Goal: Transaction & Acquisition: Download file/media

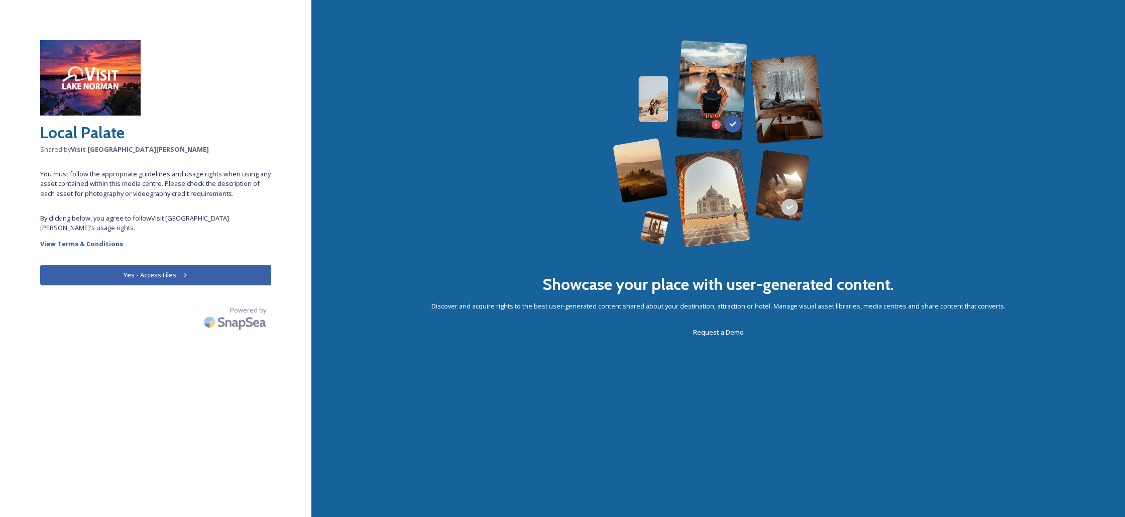
click at [173, 265] on button "Yes - Access Files" at bounding box center [155, 275] width 231 height 21
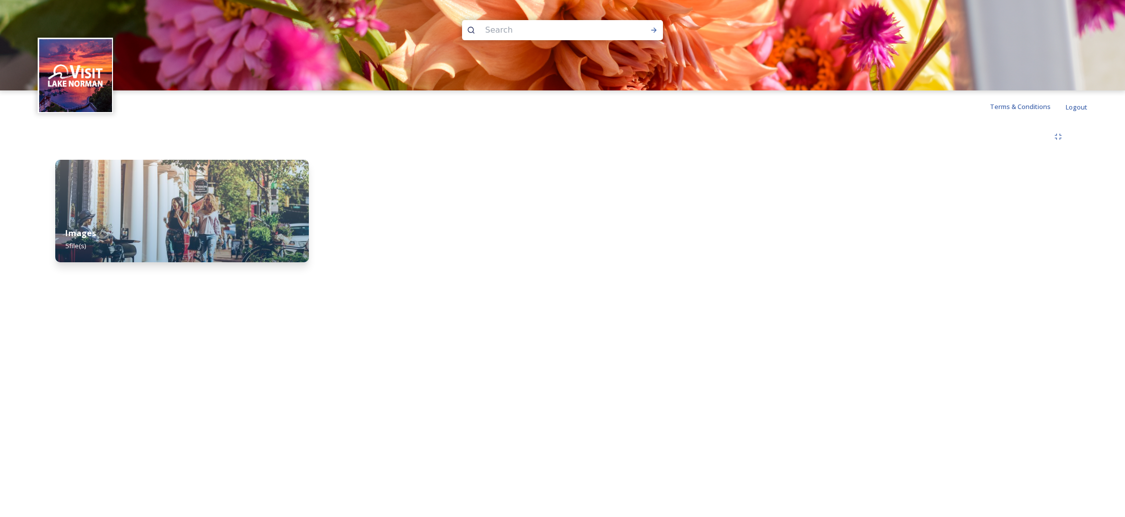
click at [152, 209] on img at bounding box center [182, 211] width 254 height 102
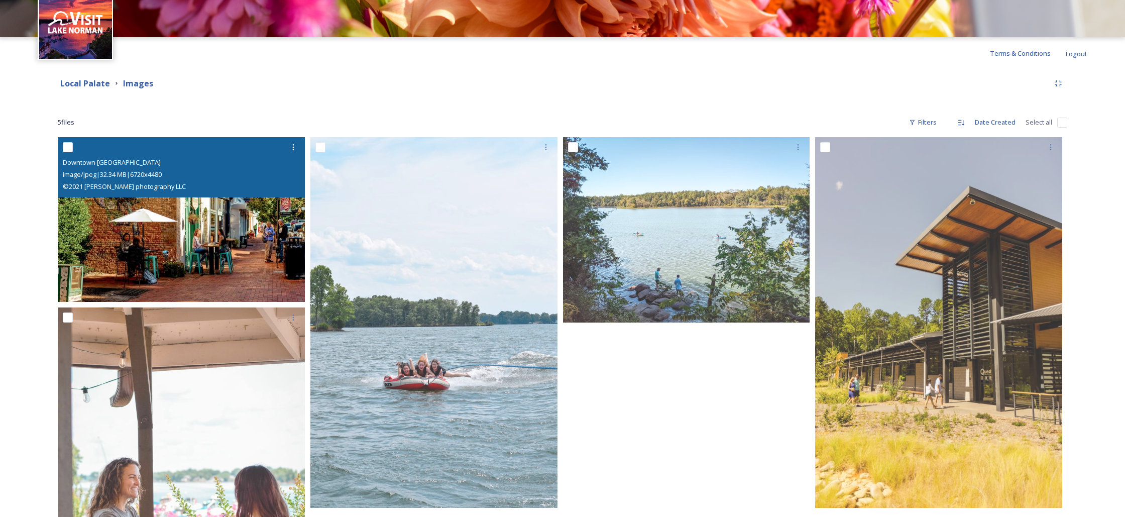
scroll to position [54, 0]
click at [181, 228] on img at bounding box center [181, 219] width 247 height 165
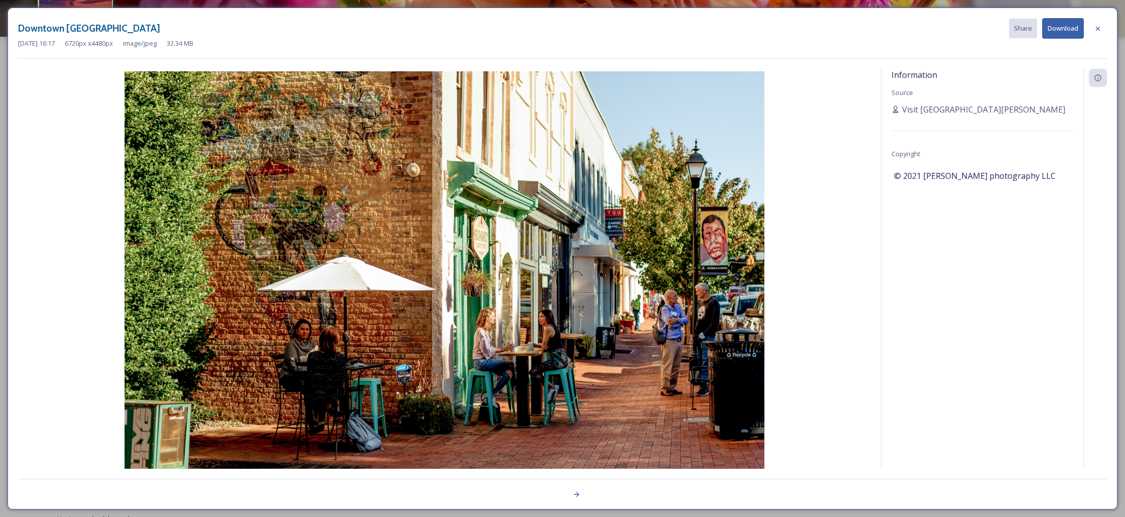
click at [1053, 32] on button "Download" at bounding box center [1063, 28] width 42 height 21
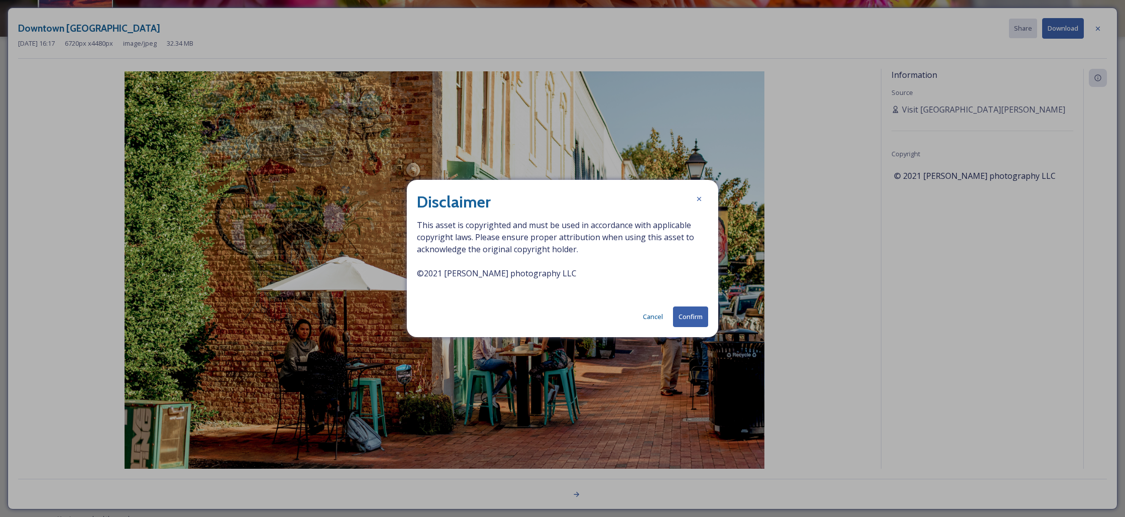
click at [683, 319] on button "Confirm" at bounding box center [690, 316] width 35 height 21
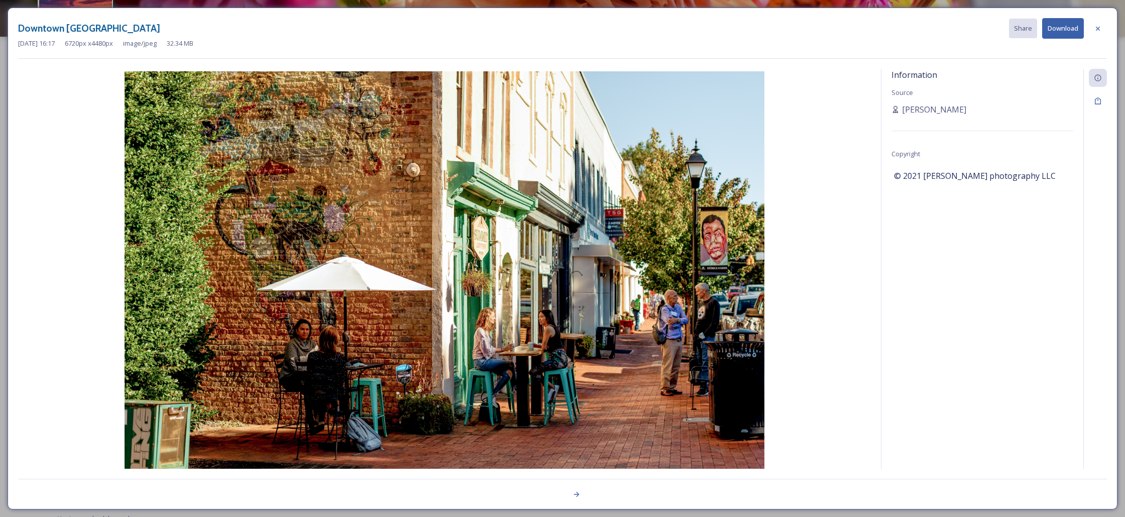
click at [919, 257] on div "Information Source Jennie Leng Copyright © 2021 sam dean photography LLC" at bounding box center [982, 282] width 202 height 426
click at [1091, 29] on div at bounding box center [1097, 29] width 18 height 18
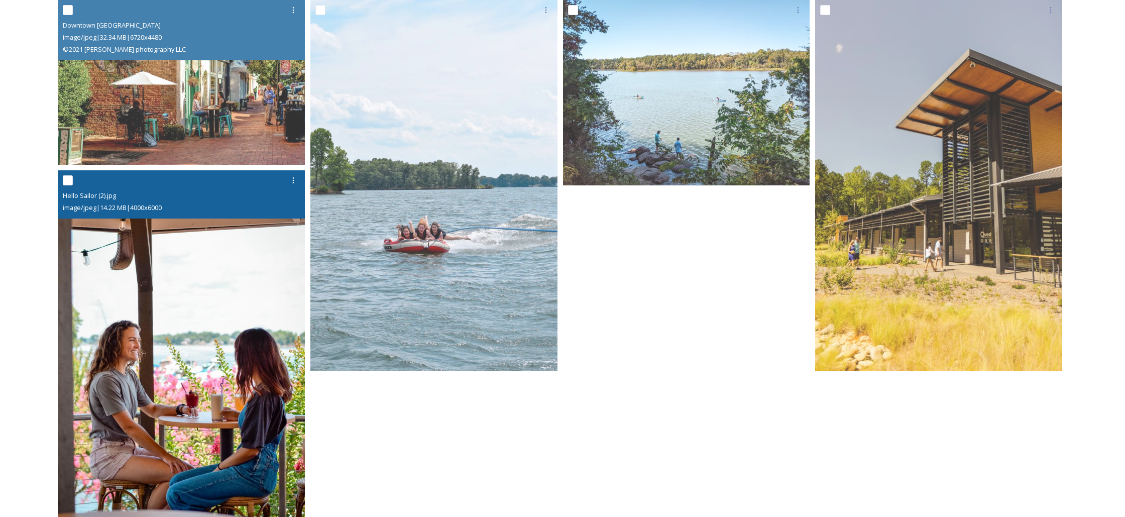
scroll to position [192, 0]
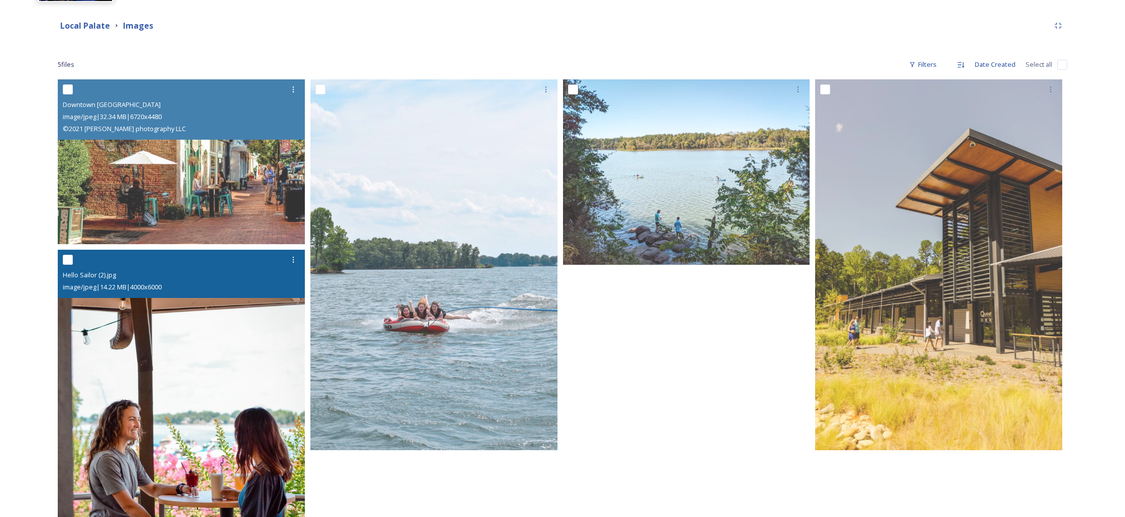
click at [219, 348] on img at bounding box center [181, 435] width 247 height 371
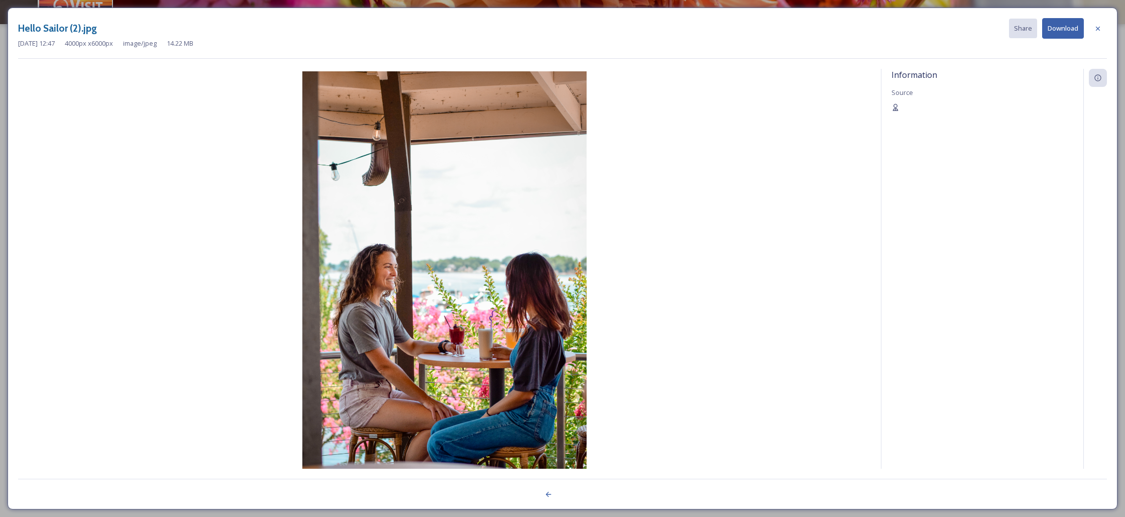
click at [1053, 28] on button "Download" at bounding box center [1063, 28] width 42 height 21
click at [785, 43] on div "Jun 17 2025 12:47 4000 px x 6000 px image/jpeg 14.22 MB" at bounding box center [562, 44] width 1088 height 10
click at [1092, 24] on div at bounding box center [1097, 29] width 18 height 18
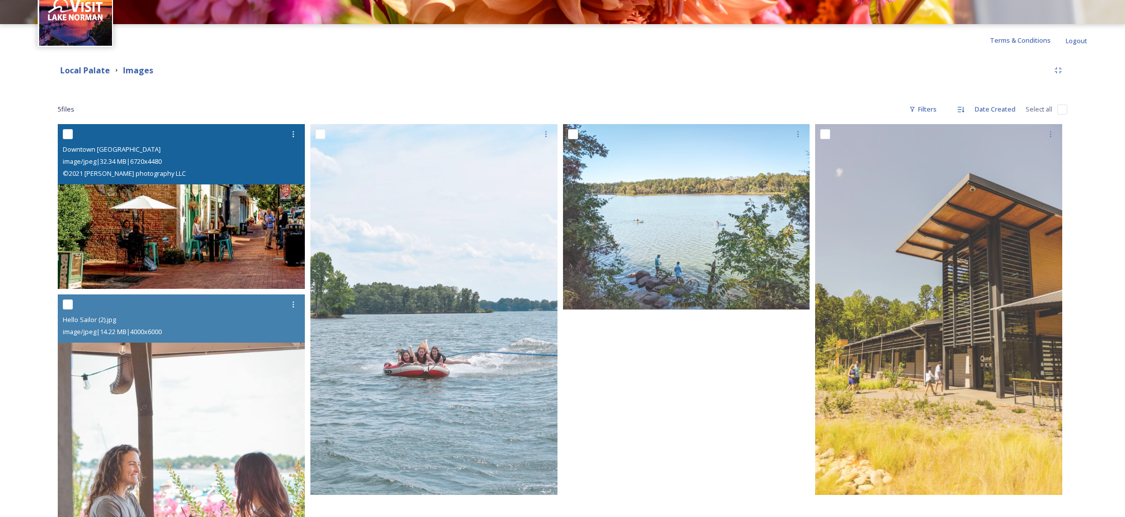
click at [138, 192] on img at bounding box center [181, 206] width 247 height 165
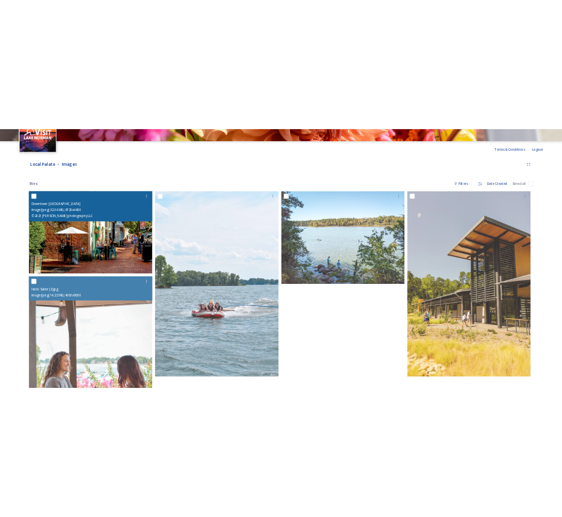
scroll to position [66, 0]
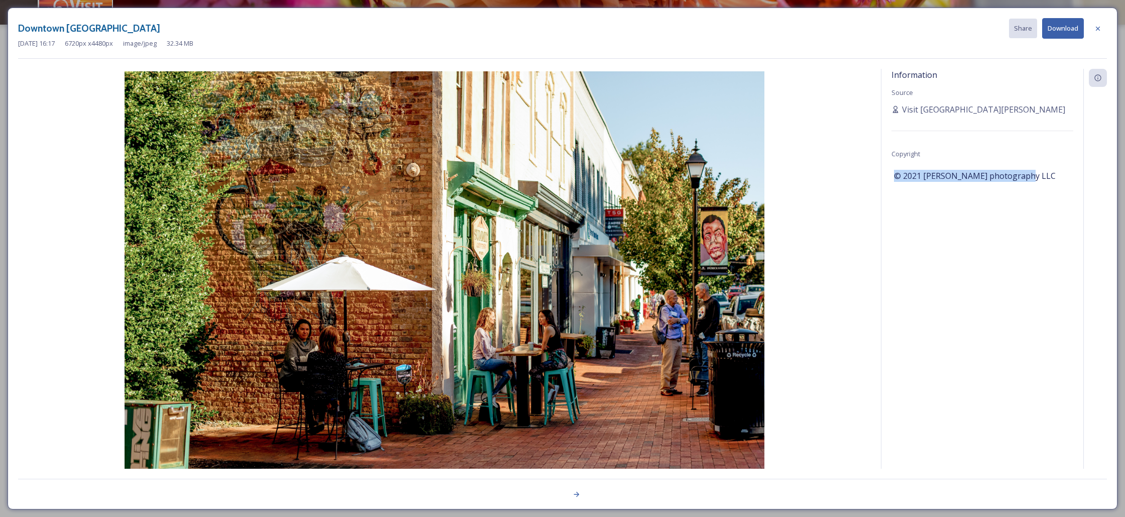
drag, startPoint x: 1029, startPoint y: 171, endPoint x: 911, endPoint y: 172, distance: 118.0
click at [890, 173] on div "Information Source Visit Lake Norman Copyright © 2021 sam dean photography LLC" at bounding box center [982, 282] width 202 height 426
click at [1043, 172] on div "© 2021 sam dean photography LLC" at bounding box center [982, 175] width 177 height 17
click at [1095, 31] on icon at bounding box center [1097, 29] width 8 height 8
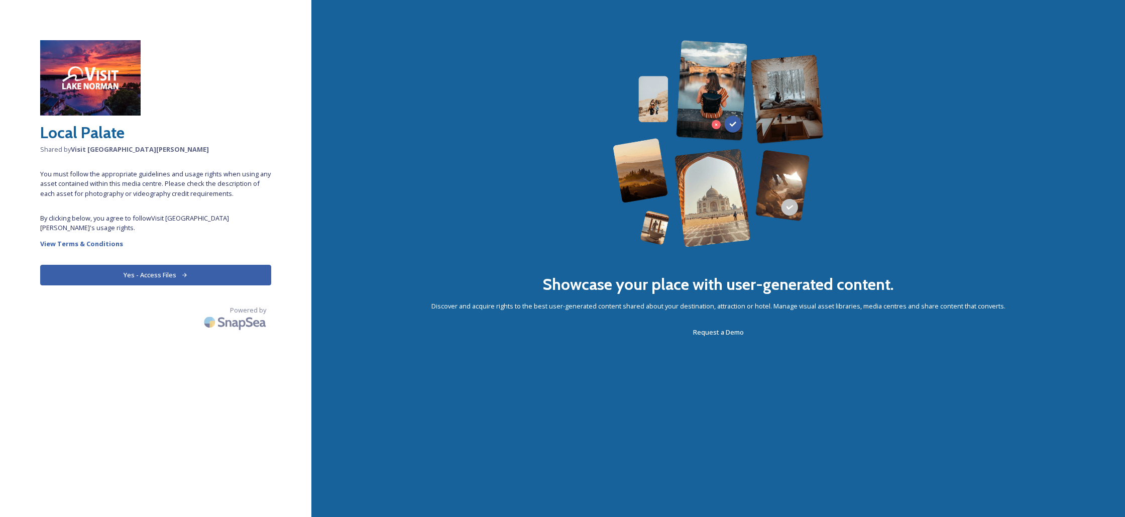
click at [190, 273] on button "Yes - Access Files" at bounding box center [155, 275] width 231 height 21
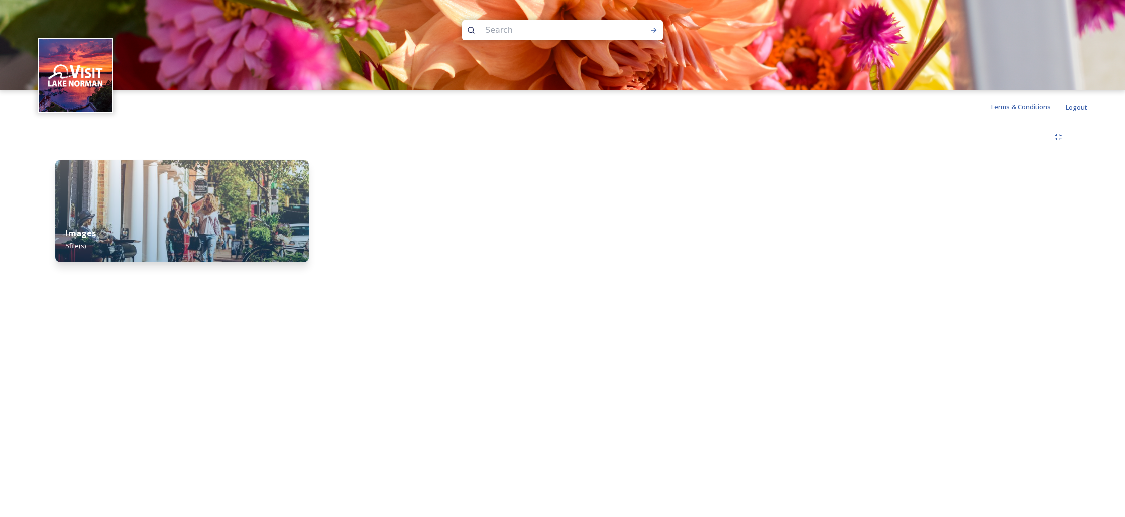
click at [145, 205] on img at bounding box center [182, 211] width 254 height 102
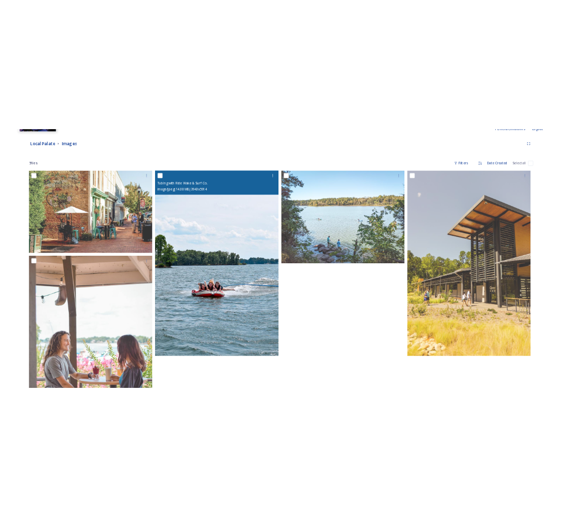
scroll to position [109, 0]
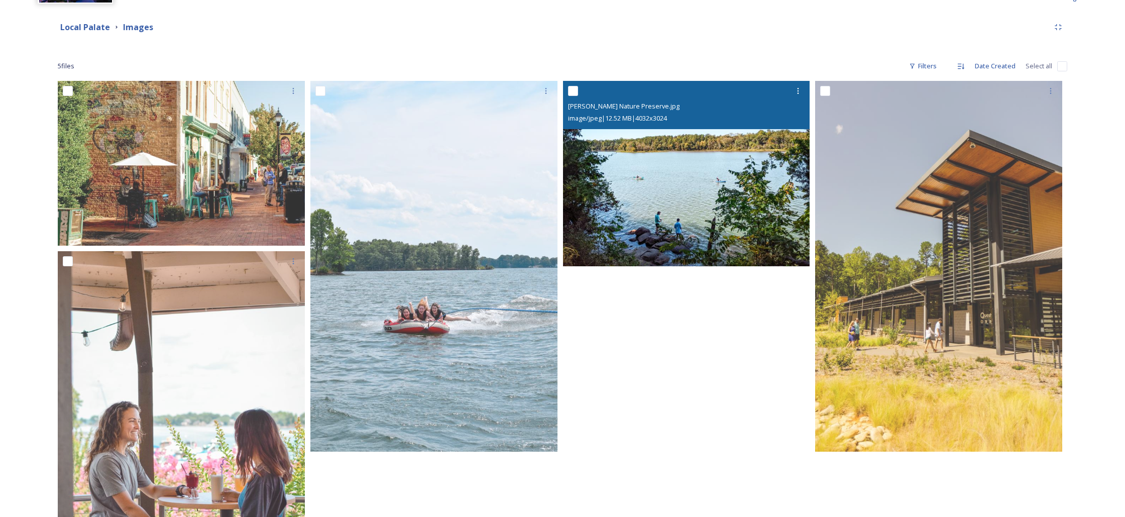
click at [726, 184] on img at bounding box center [686, 173] width 247 height 185
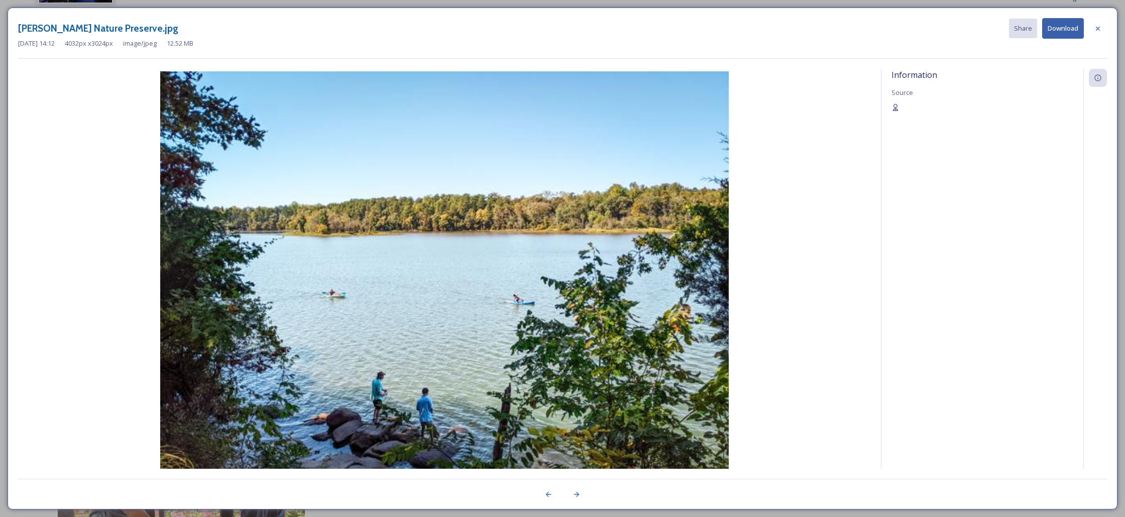
drag, startPoint x: 1067, startPoint y: 26, endPoint x: 1062, endPoint y: 27, distance: 5.0
click at [1066, 26] on button "Download" at bounding box center [1063, 28] width 42 height 21
